Goal: Check status: Check status

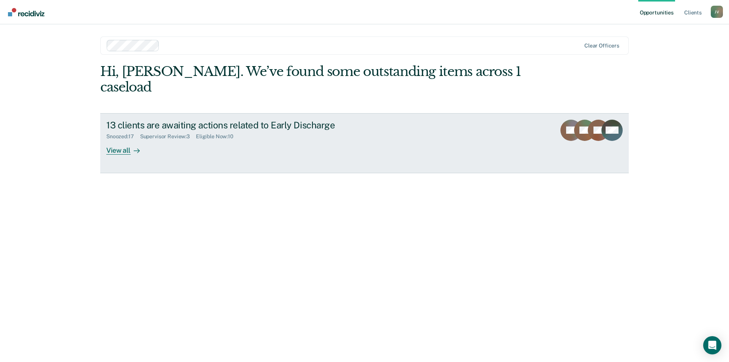
click at [131, 146] on div at bounding box center [135, 150] width 9 height 9
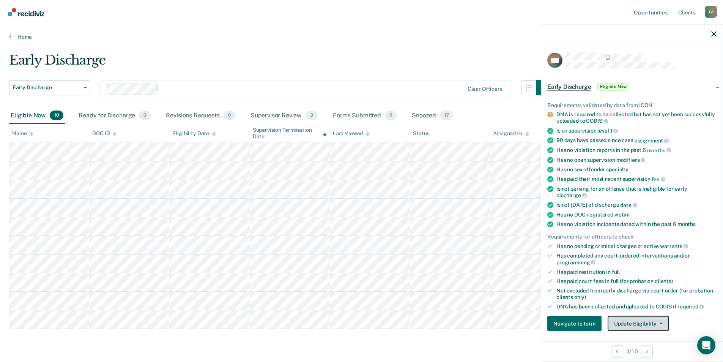
click at [624, 323] on button "Update Eligibility" at bounding box center [639, 323] width 62 height 15
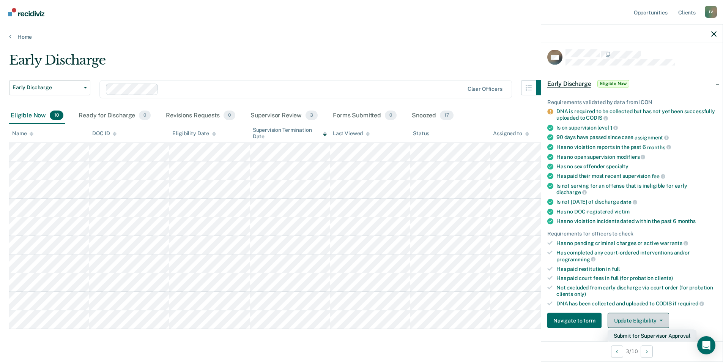
scroll to position [155, 0]
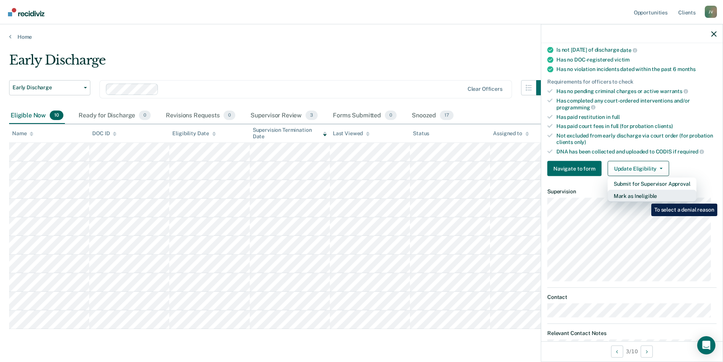
click at [644, 196] on button "Mark as Ineligible" at bounding box center [652, 196] width 89 height 12
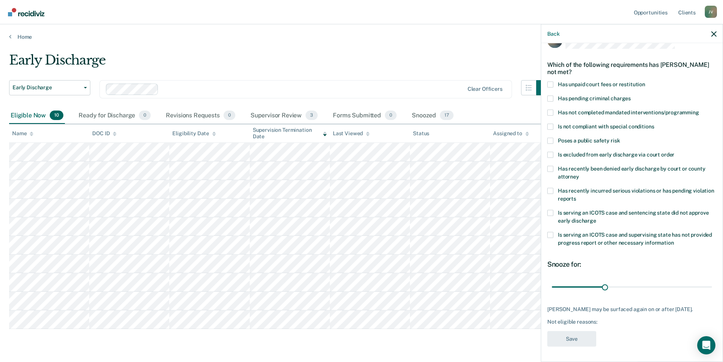
scroll to position [19, 0]
drag, startPoint x: 605, startPoint y: 290, endPoint x: 714, endPoint y: 286, distance: 109.5
type input "90"
click at [712, 286] on input "range" at bounding box center [632, 287] width 160 height 13
click at [557, 87] on label "Has unpaid court fees or restitution" at bounding box center [632, 86] width 169 height 8
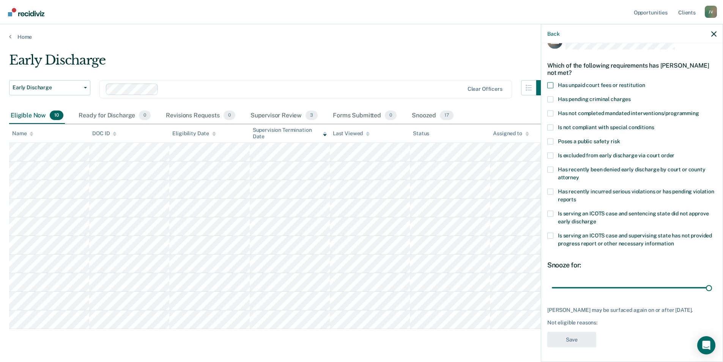
click at [646, 82] on input "Has unpaid court fees or restitution" at bounding box center [646, 82] width 0 height 0
click at [574, 340] on button "Save" at bounding box center [572, 340] width 49 height 16
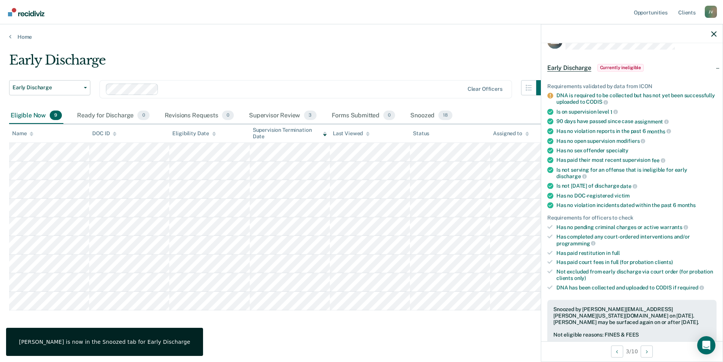
click at [714, 39] on div at bounding box center [633, 33] width 182 height 19
click at [714, 35] on icon "button" at bounding box center [714, 33] width 5 height 5
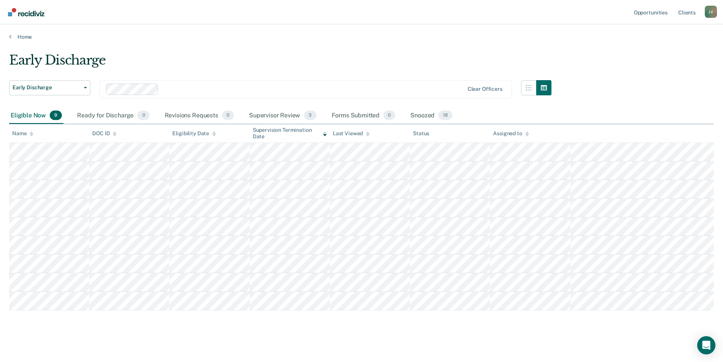
scroll to position [3, 0]
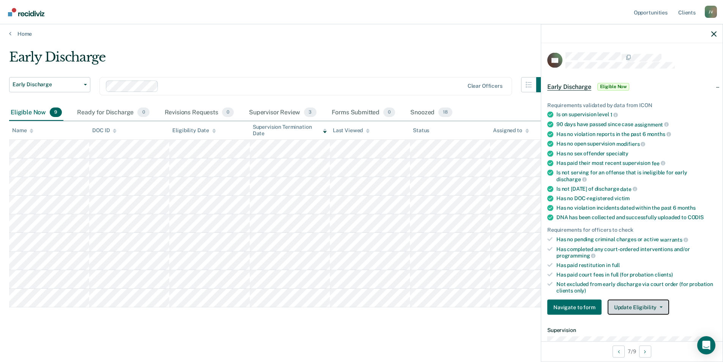
click at [657, 307] on button "Update Eligibility" at bounding box center [639, 307] width 62 height 15
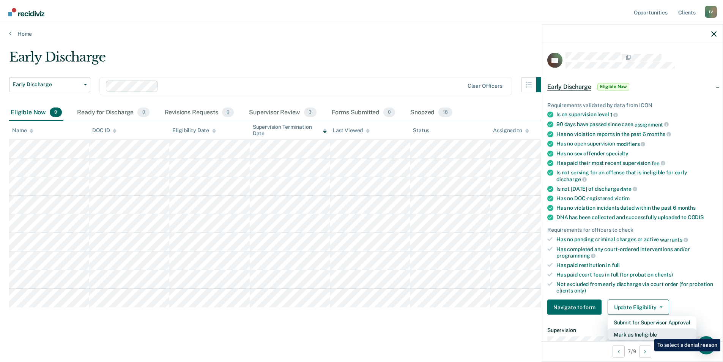
click at [649, 333] on button "Mark as Ineligible" at bounding box center [652, 334] width 89 height 12
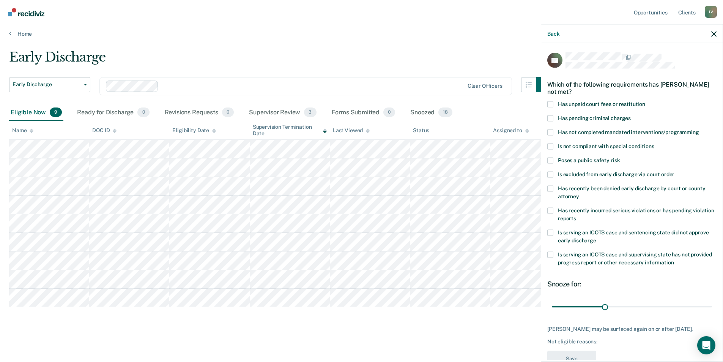
click at [553, 118] on span at bounding box center [551, 118] width 6 height 6
click at [631, 115] on input "Has pending criminal charges" at bounding box center [631, 115] width 0 height 0
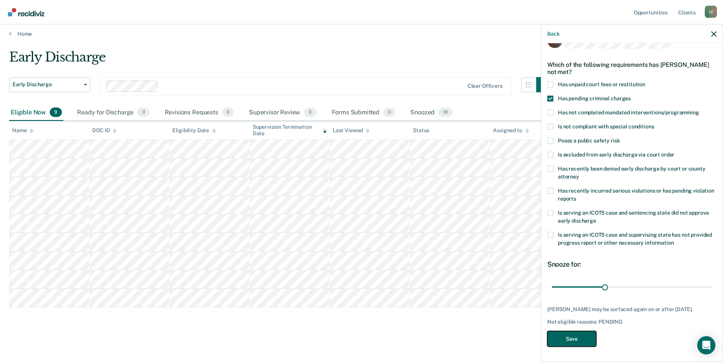
click at [580, 337] on button "Save" at bounding box center [572, 339] width 49 height 16
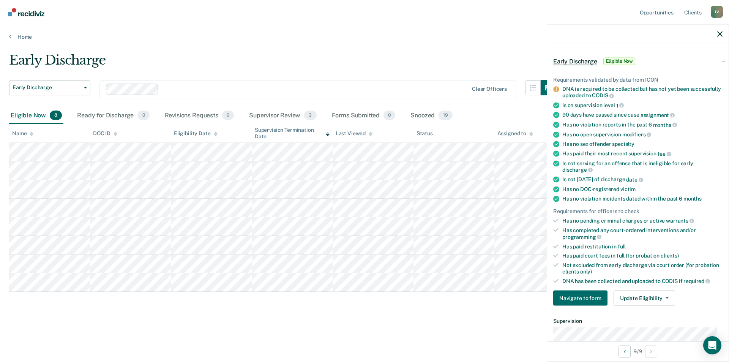
click at [659, 279] on div "DNA has been collected and uploaded to CODIS if required" at bounding box center [642, 281] width 160 height 7
click at [660, 300] on button "Update Eligibility" at bounding box center [645, 298] width 62 height 15
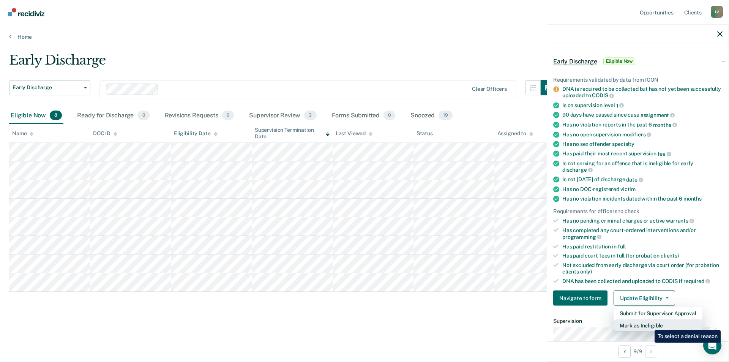
click at [649, 324] on button "Mark as Ineligible" at bounding box center [658, 325] width 89 height 12
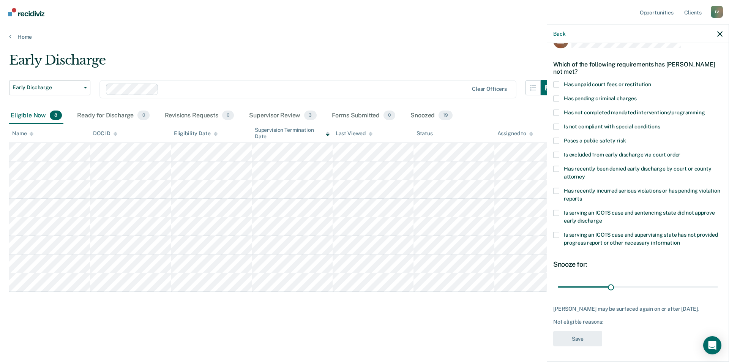
scroll to position [19, 0]
click at [562, 84] on label "Has unpaid court fees or restitution" at bounding box center [637, 86] width 169 height 8
click at [651, 82] on input "Has unpaid court fees or restitution" at bounding box center [651, 82] width 0 height 0
drag, startPoint x: 573, startPoint y: 286, endPoint x: 585, endPoint y: 289, distance: 12.4
type input "60"
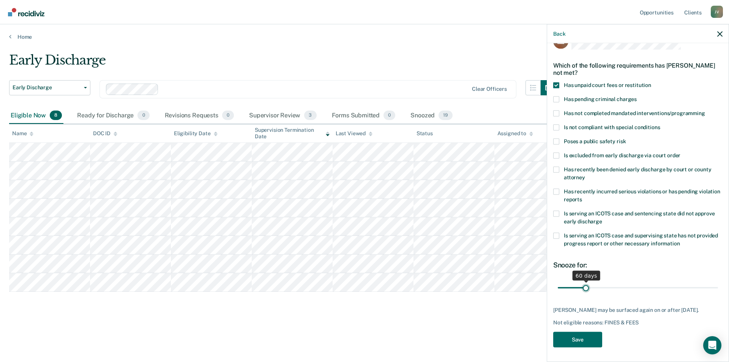
click at [585, 289] on input "range" at bounding box center [638, 287] width 160 height 13
click at [565, 347] on button "Save" at bounding box center [577, 340] width 49 height 16
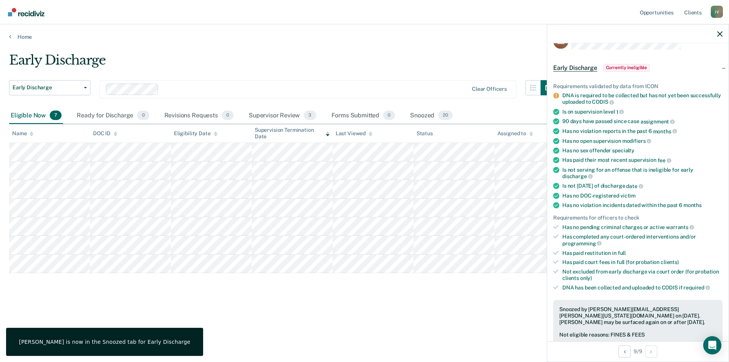
click at [174, 305] on div "Early Discharge Early Discharge Early Discharge Clear officers Eligible Now 7 R…" at bounding box center [364, 190] width 711 height 277
click at [720, 36] on icon "button" at bounding box center [719, 33] width 5 height 5
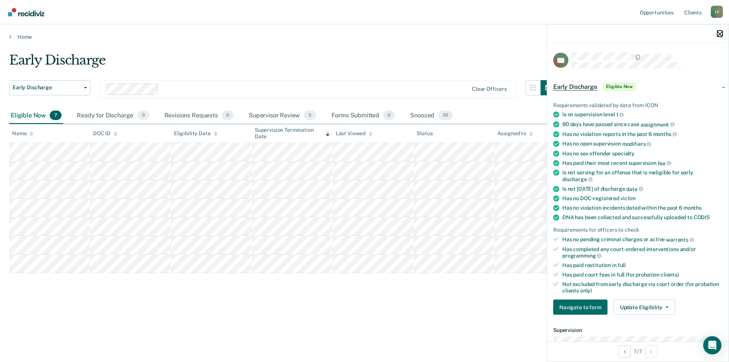
click at [718, 33] on icon "button" at bounding box center [719, 33] width 5 height 5
